Goal: Book appointment/travel/reservation

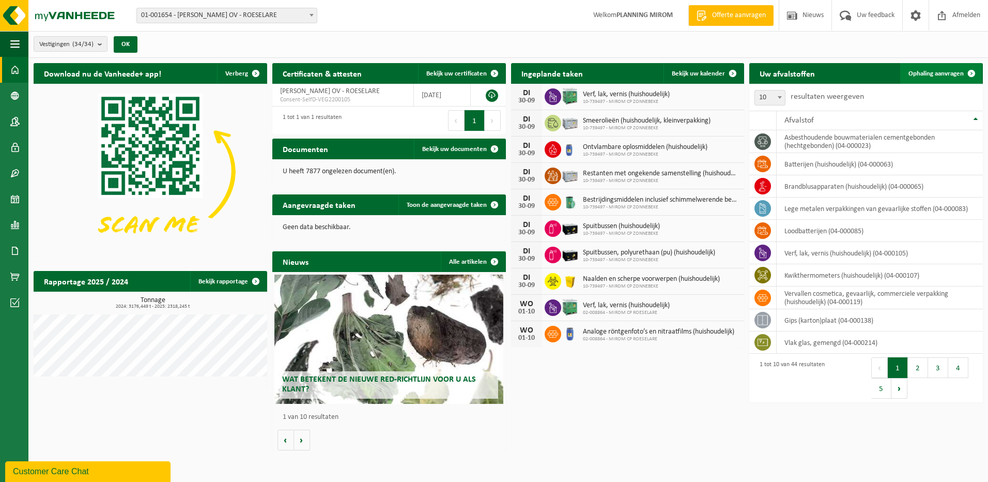
drag, startPoint x: 935, startPoint y: 84, endPoint x: 935, endPoint y: 77, distance: 6.7
click at [935, 84] on div "10 25 50 100 10 resultaten weergeven" at bounding box center [867, 97] width 234 height 27
click at [935, 77] on span "Ophaling aanvragen" at bounding box center [936, 73] width 55 height 7
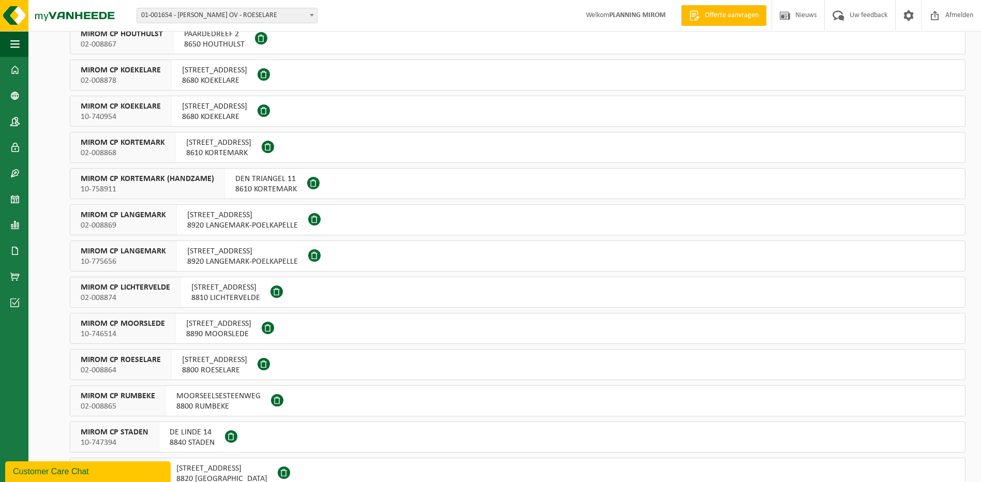
scroll to position [310, 0]
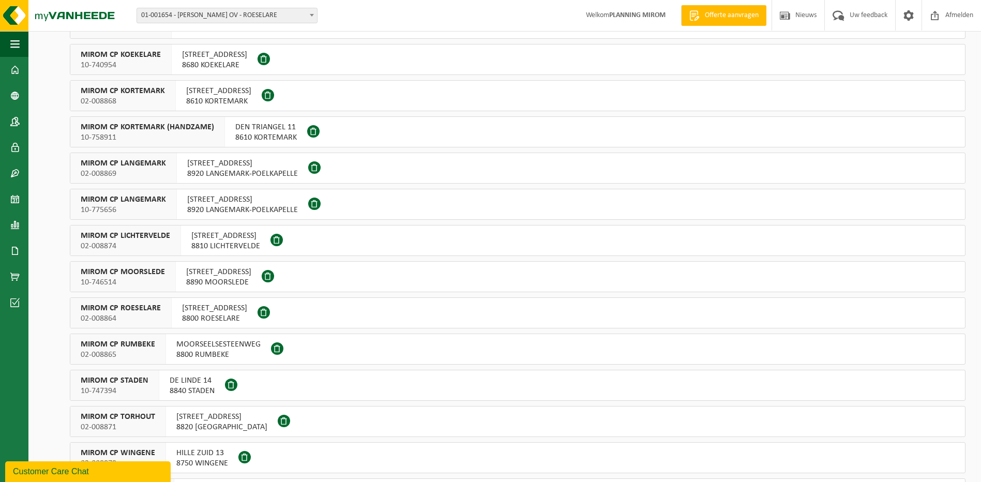
click at [192, 414] on span "ATELIERSTRAAT 21" at bounding box center [221, 417] width 91 height 10
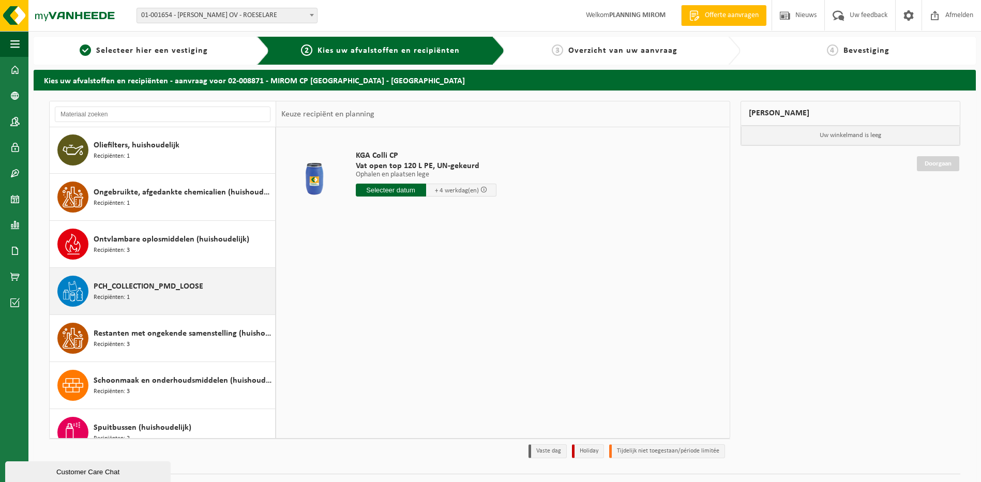
click at [151, 307] on div "PCH_COLLECTION_PMD_LOOSE Recipiënten: 1" at bounding box center [163, 291] width 226 height 47
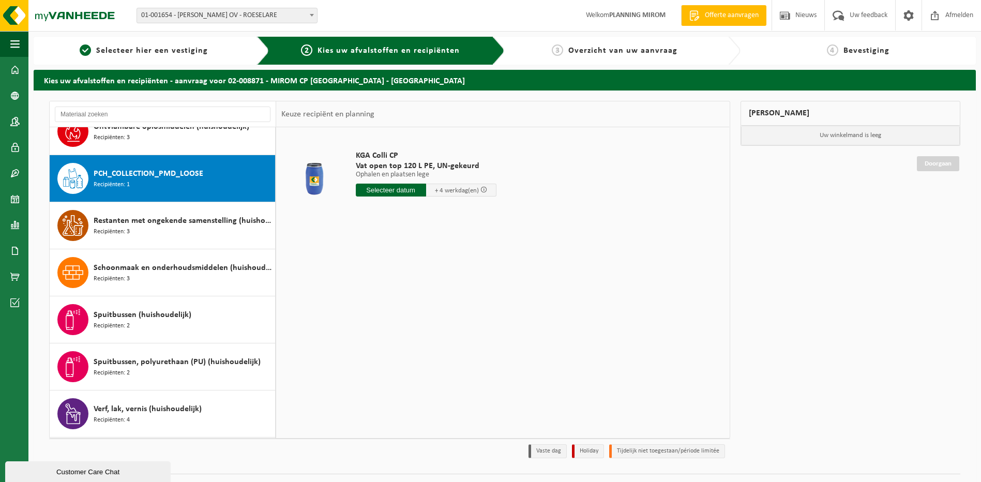
scroll to position [894, 0]
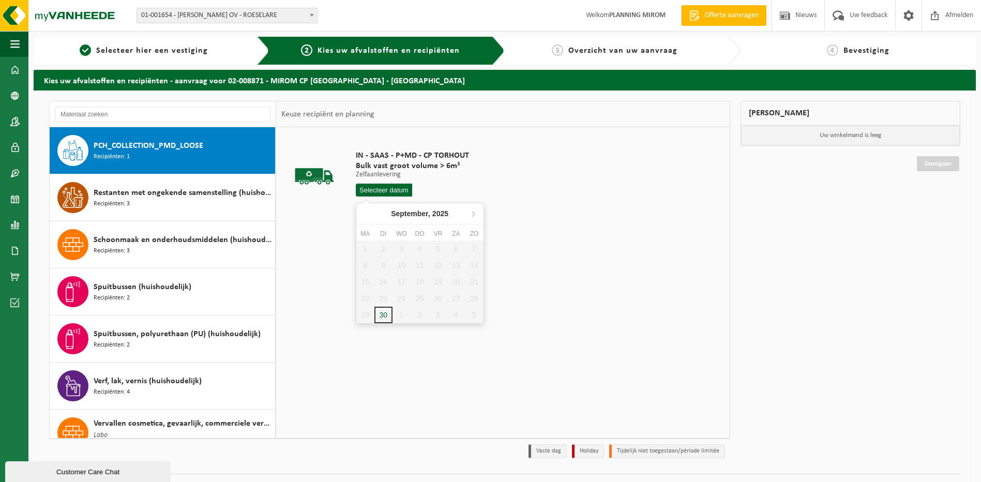
click at [389, 194] on input "text" at bounding box center [384, 190] width 57 height 13
click at [471, 216] on icon at bounding box center [473, 213] width 17 height 17
click at [399, 248] on div "1" at bounding box center [401, 248] width 18 height 17
type input "Van 2025-10-01"
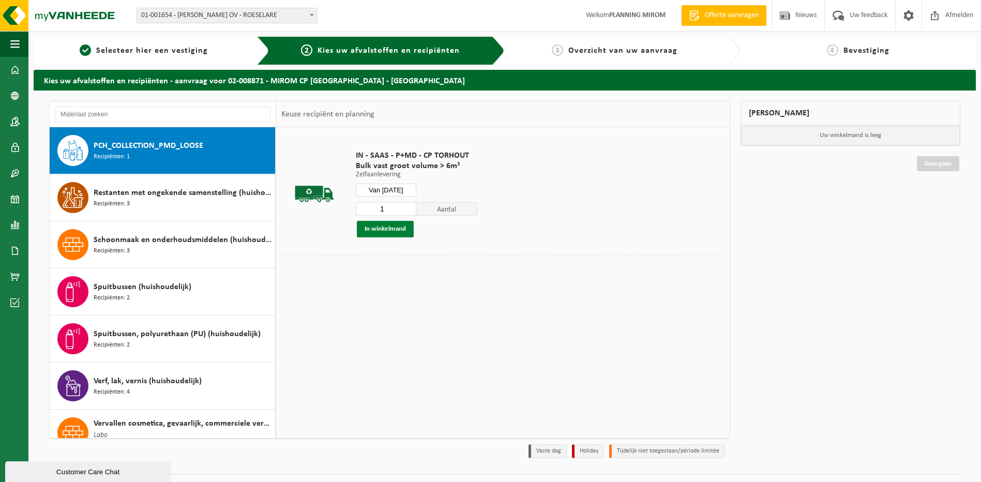
click at [387, 226] on button "In winkelmand" at bounding box center [385, 229] width 57 height 17
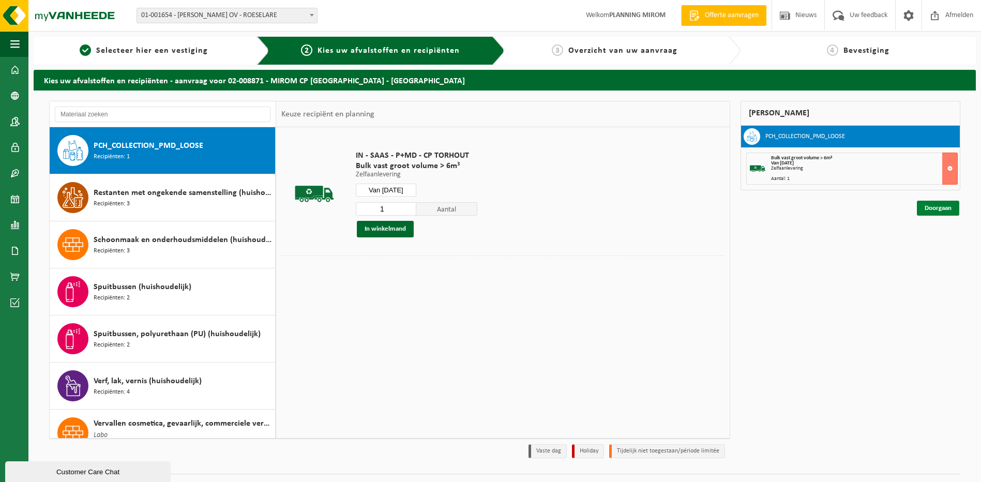
click at [930, 209] on link "Doorgaan" at bounding box center [938, 208] width 42 height 15
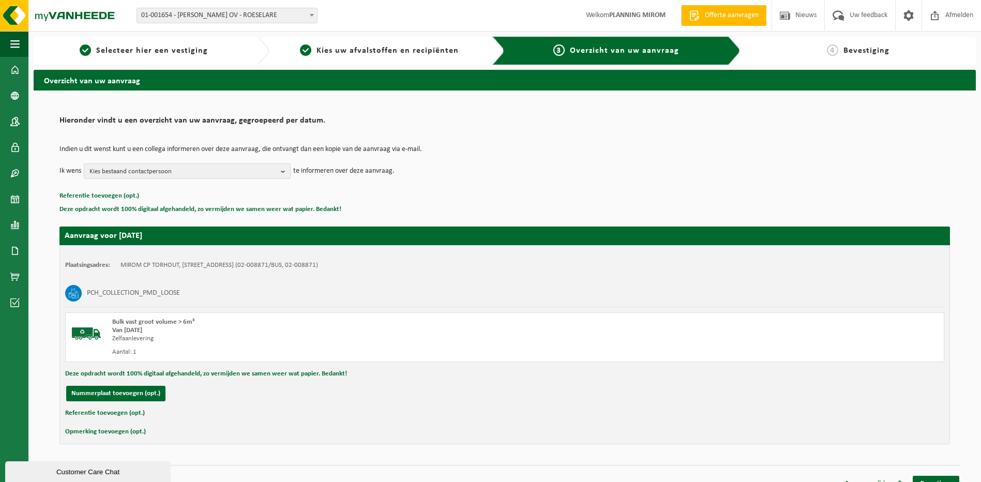
scroll to position [14, 0]
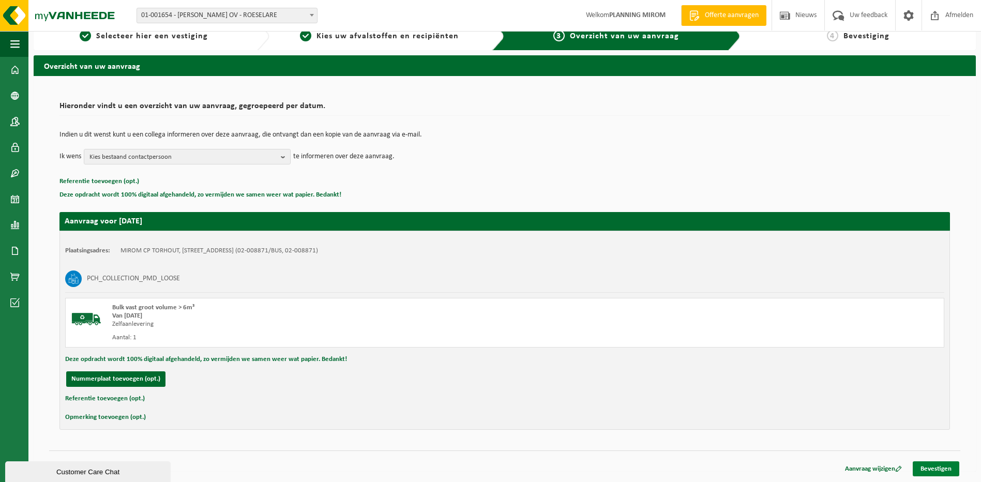
click at [939, 465] on link "Bevestigen" at bounding box center [935, 468] width 47 height 15
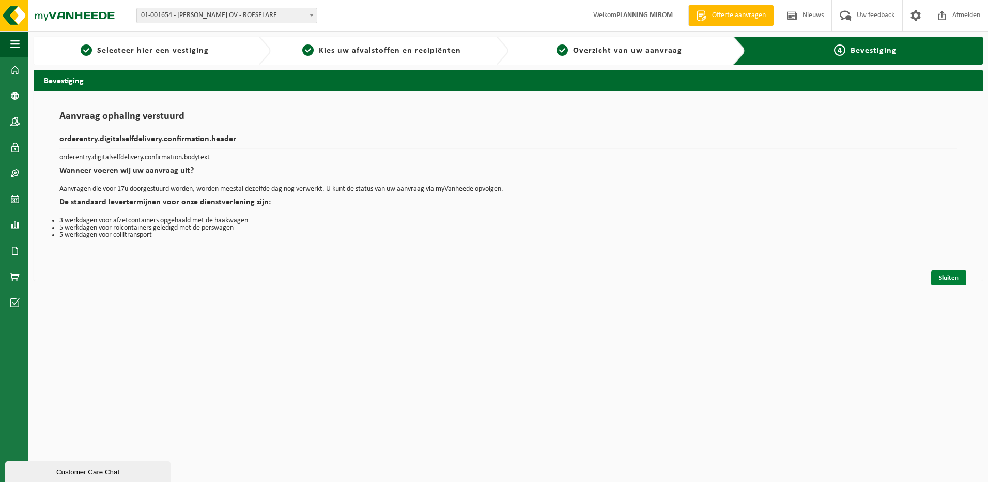
click at [960, 272] on link "Sluiten" at bounding box center [949, 277] width 35 height 15
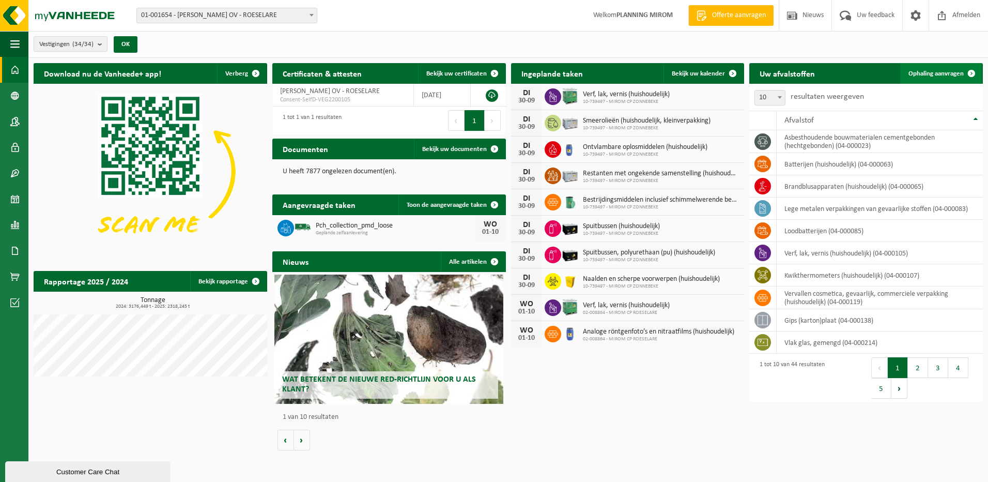
click at [935, 67] on link "Ophaling aanvragen" at bounding box center [942, 73] width 82 height 21
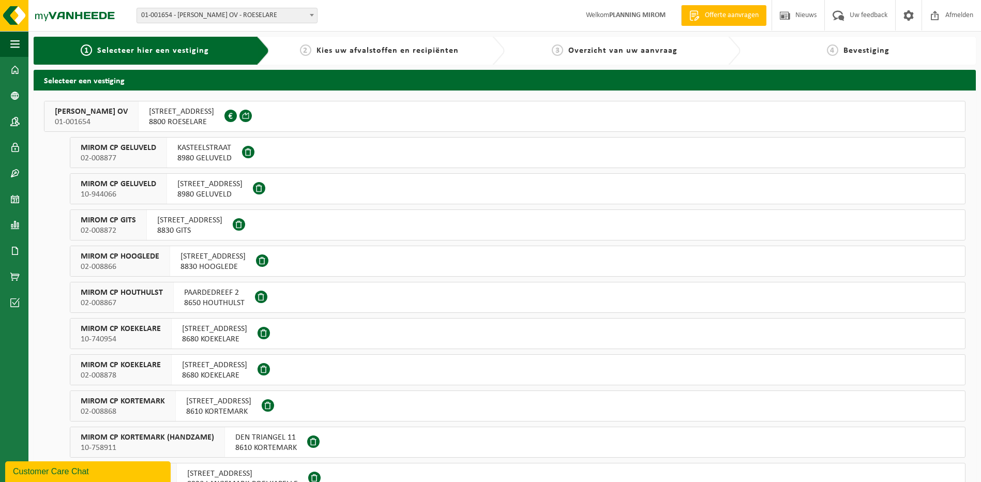
click at [243, 433] on span "DEN TRIANGEL 11" at bounding box center [266, 437] width 62 height 10
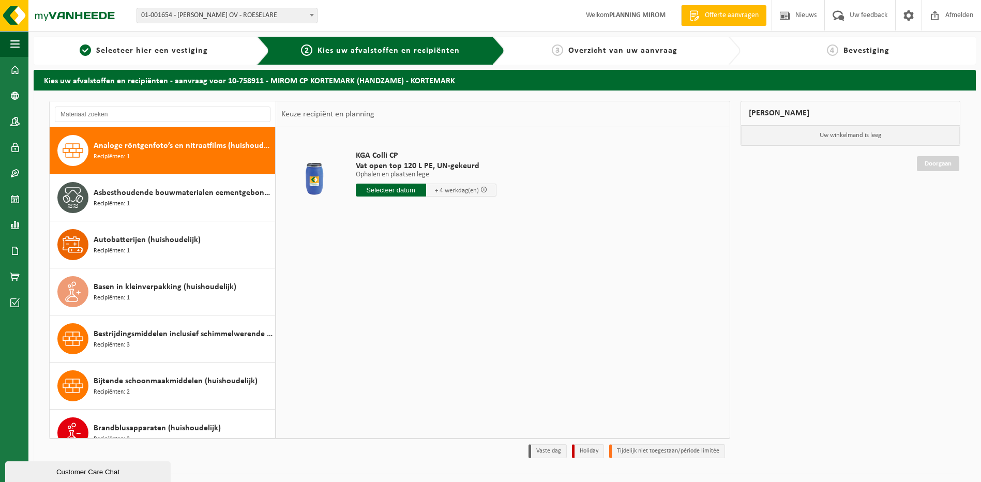
click at [125, 156] on span "Recipiënten: 1" at bounding box center [112, 157] width 36 height 10
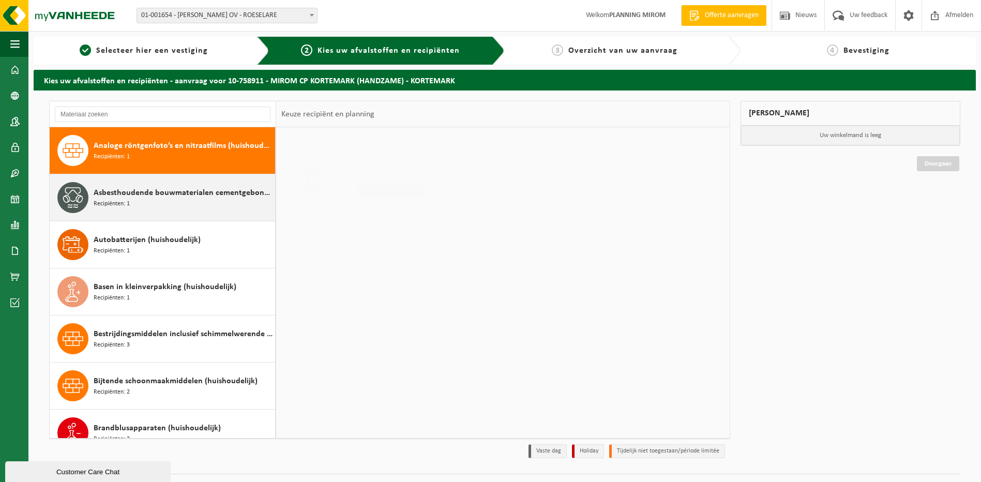
click at [124, 197] on span "Asbesthoudende bouwmaterialen cementgebonden (hechtgebonden)" at bounding box center [183, 193] width 179 height 12
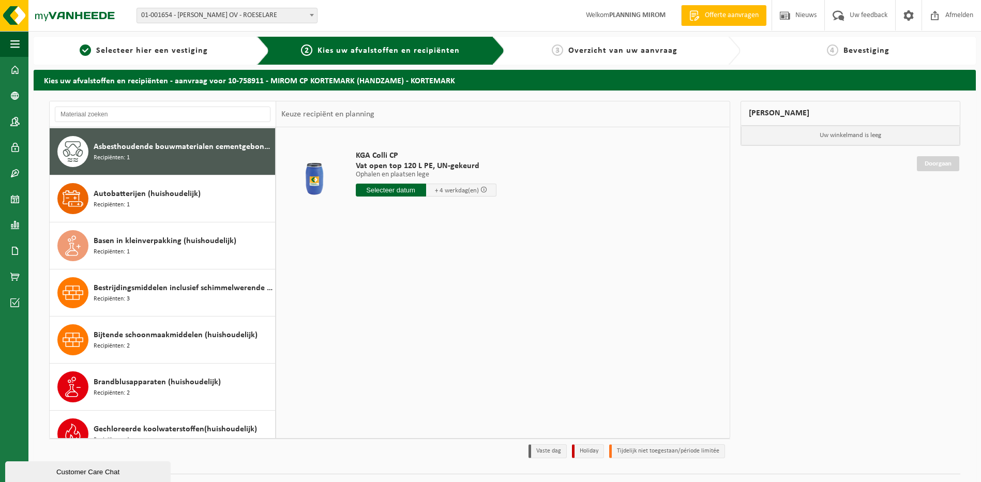
scroll to position [47, 0]
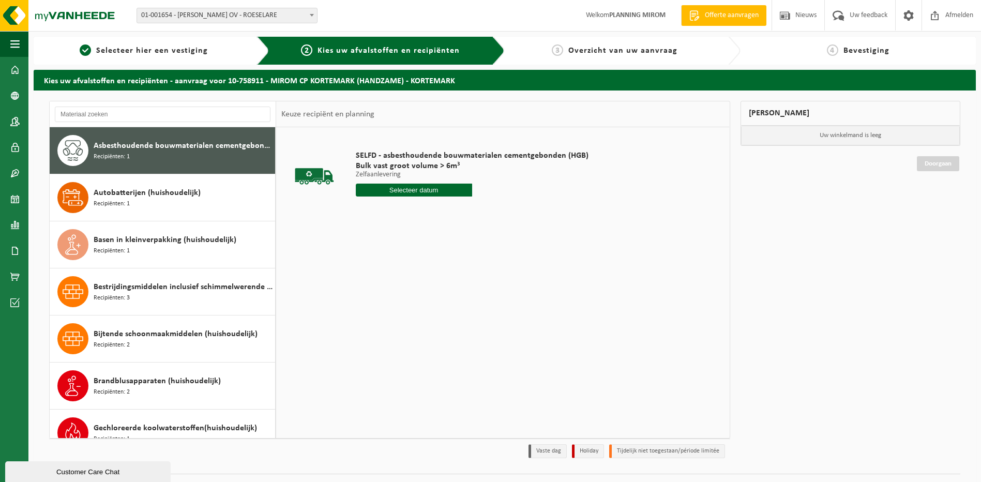
click at [393, 191] on input "text" at bounding box center [414, 190] width 116 height 13
click at [474, 217] on icon at bounding box center [473, 213] width 17 height 17
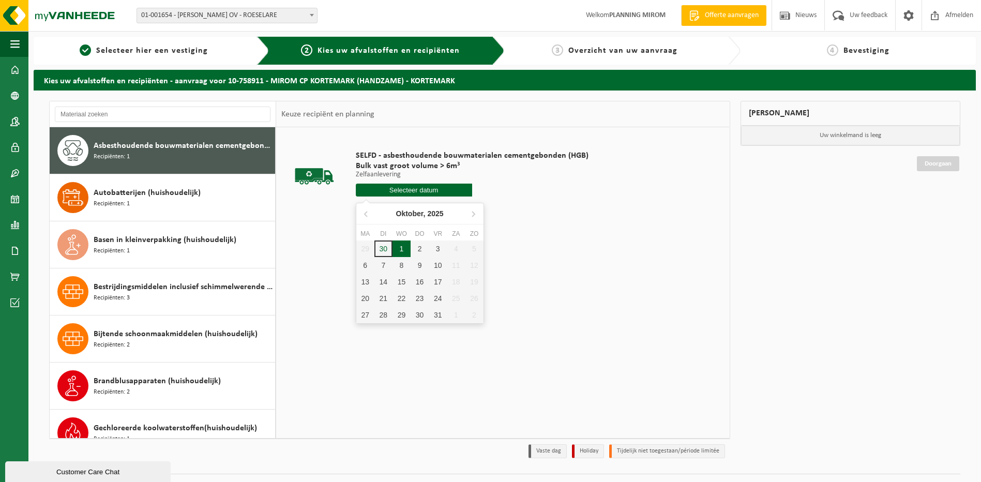
click at [403, 249] on div "1" at bounding box center [401, 248] width 18 height 17
type input "Van [DATE]"
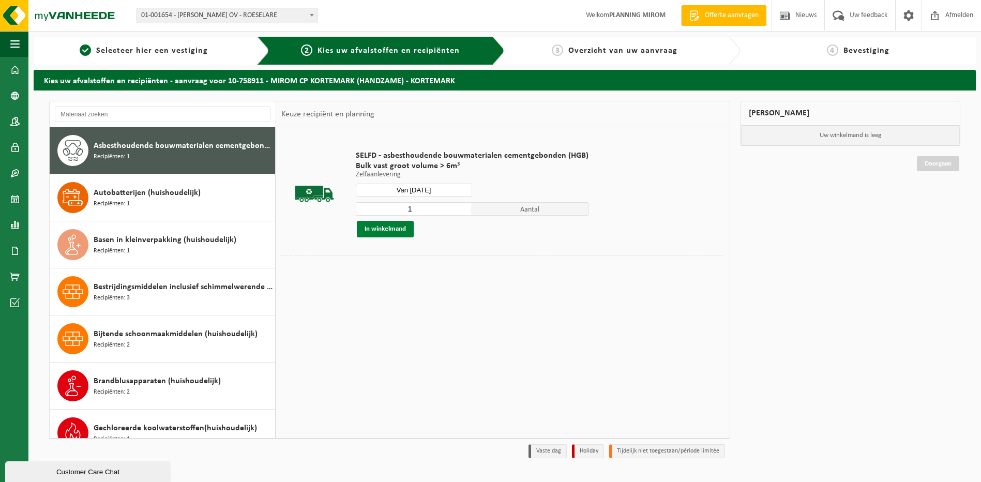
click at [403, 227] on button "In winkelmand" at bounding box center [385, 229] width 57 height 17
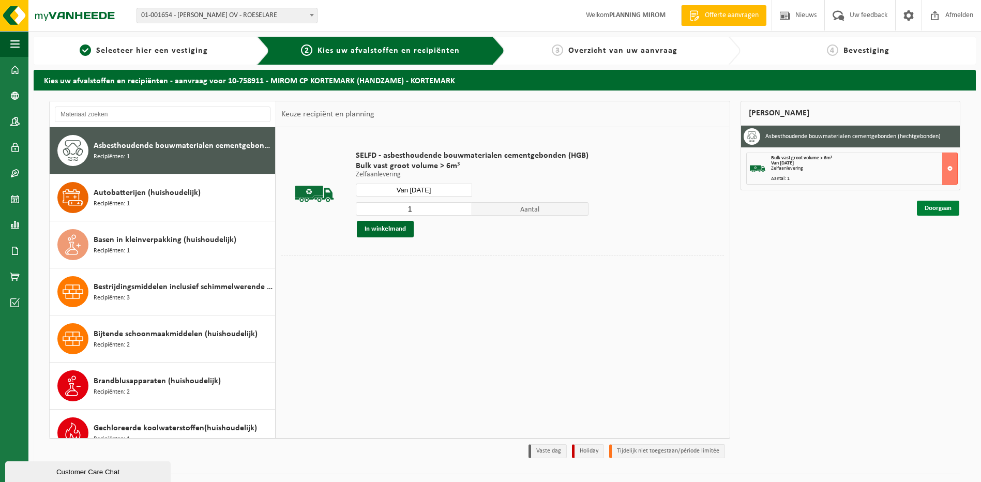
click at [919, 210] on link "Doorgaan" at bounding box center [938, 208] width 42 height 15
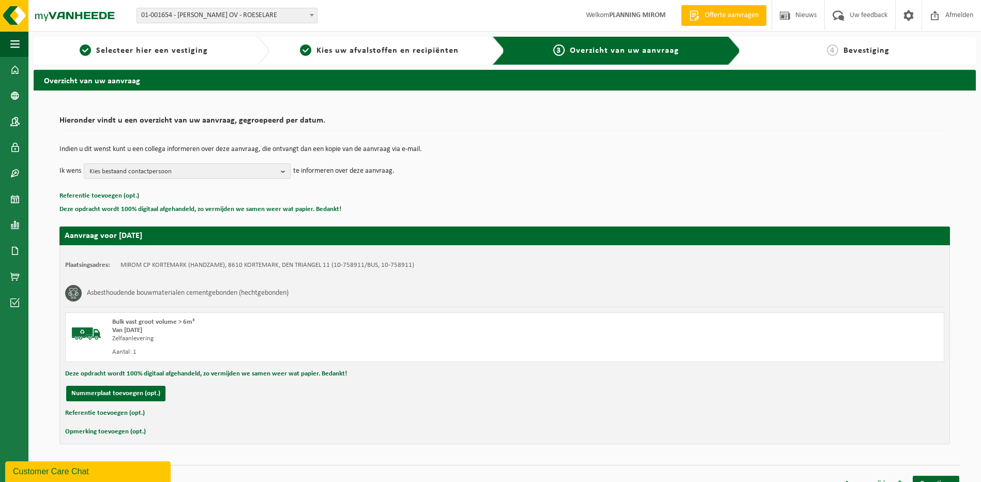
scroll to position [14, 0]
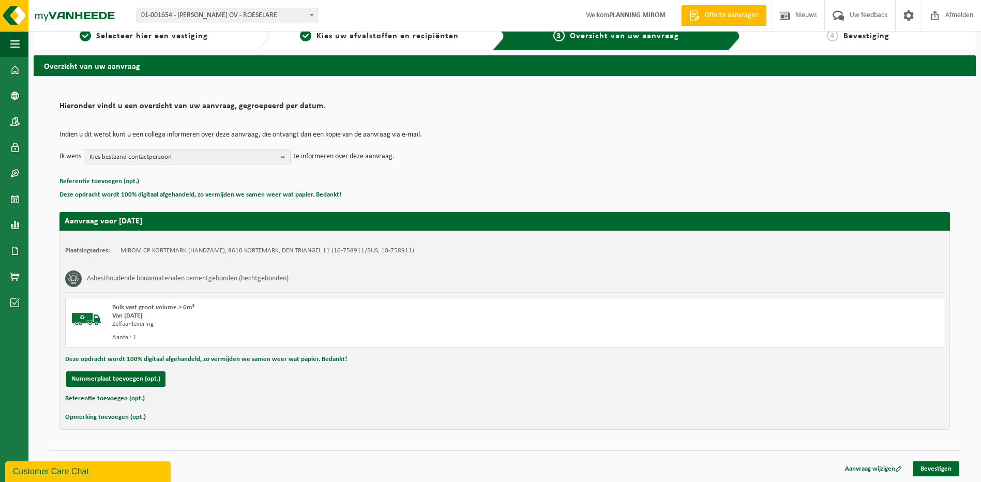
click at [932, 476] on div "Aanvraag wijzigen Bevestigen" at bounding box center [898, 468] width 124 height 15
click at [933, 471] on link "Bevestigen" at bounding box center [935, 468] width 47 height 15
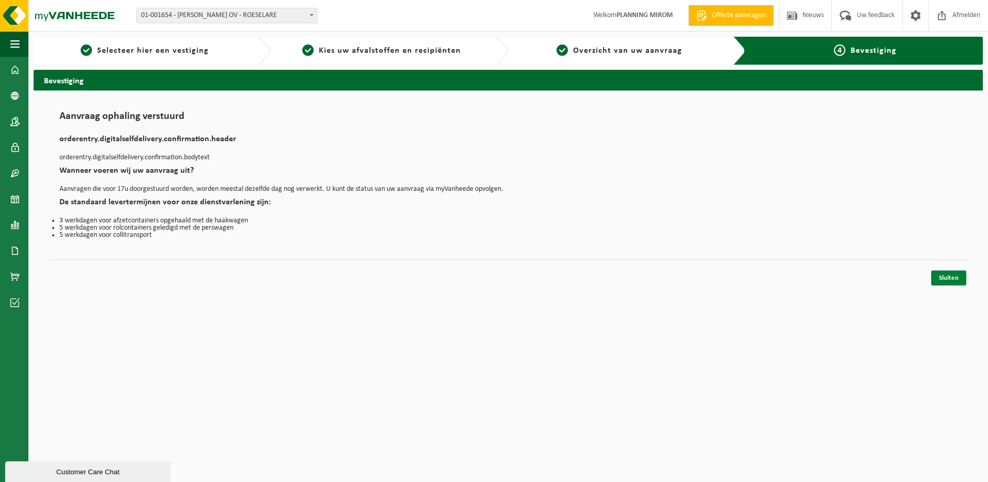
click at [945, 285] on link "Sluiten" at bounding box center [949, 277] width 35 height 15
